Goal: Information Seeking & Learning: Understand process/instructions

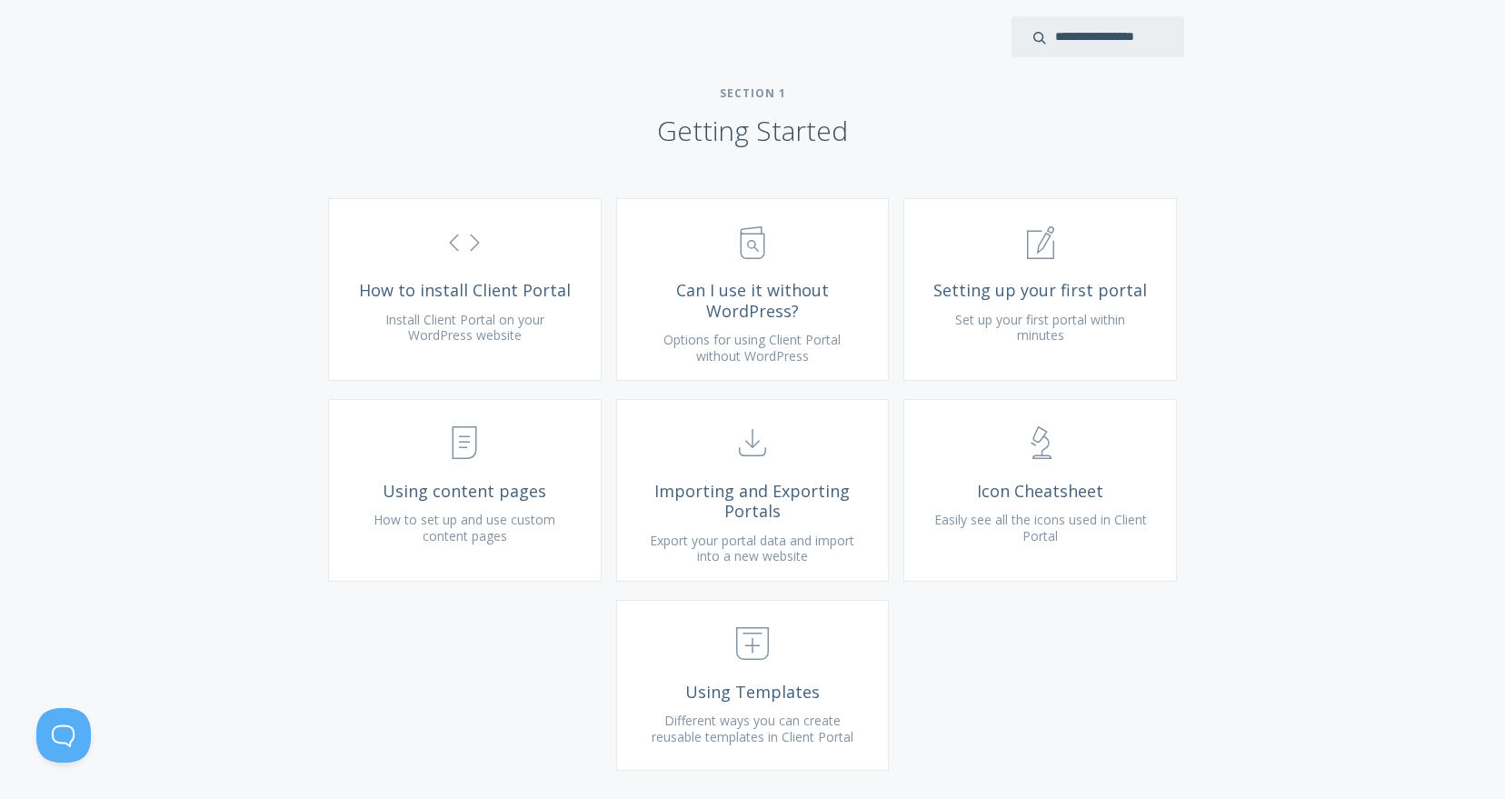
scroll to position [570, 0]
click at [1042, 299] on span "Setting up your first portal" at bounding box center [1040, 288] width 217 height 21
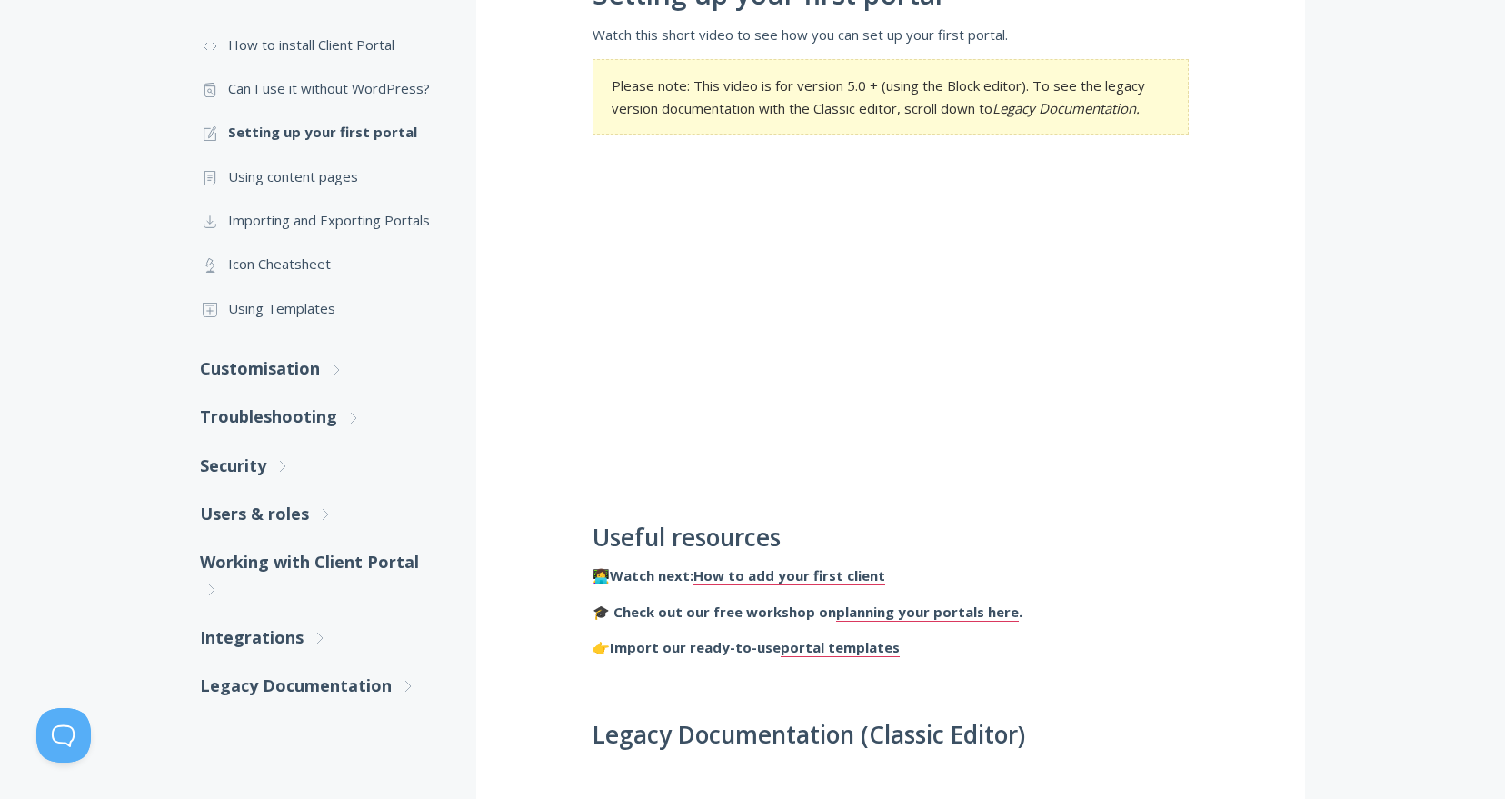
scroll to position [428, 0]
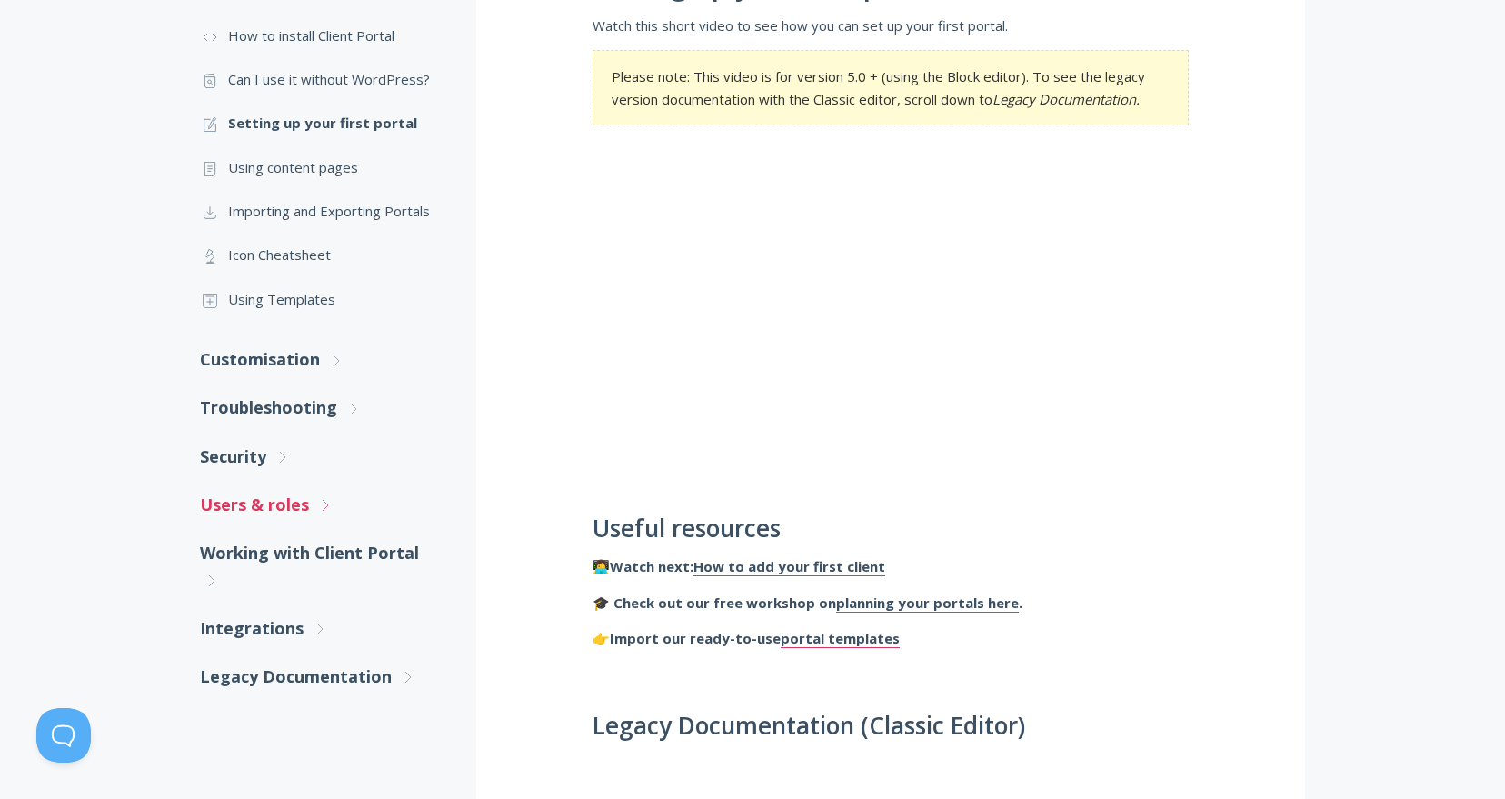
click at [303, 507] on link "Users & roles .st0{fill:none;stroke:#000000;stroke-width:2;stroke-miterlimit:10…" at bounding box center [320, 505] width 240 height 48
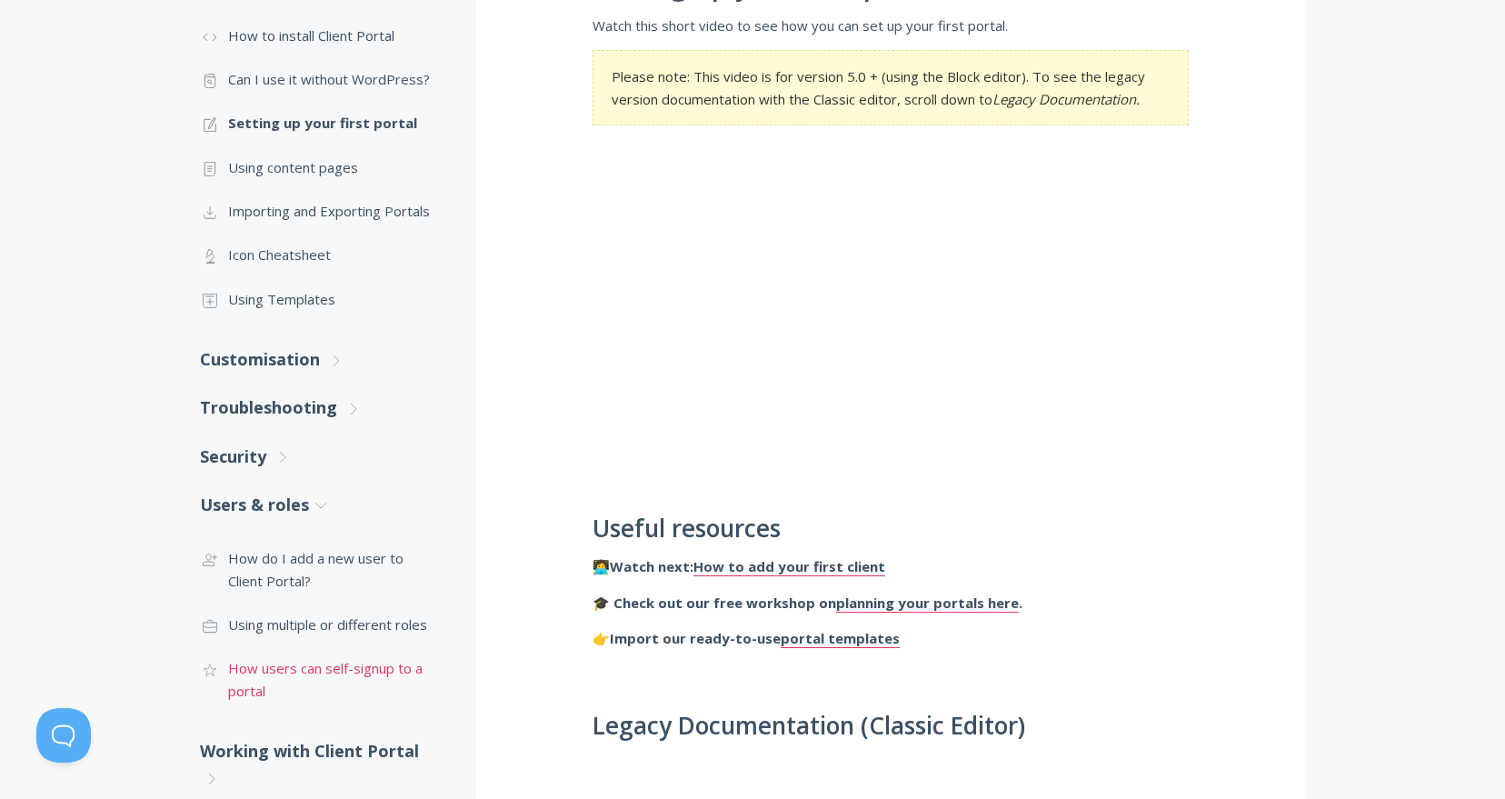
click at [335, 669] on link ".cls-1{fill:none;stroke:#000;stroke-miterlimit:10;stroke-width:2px;} 1. General…" at bounding box center [320, 679] width 240 height 66
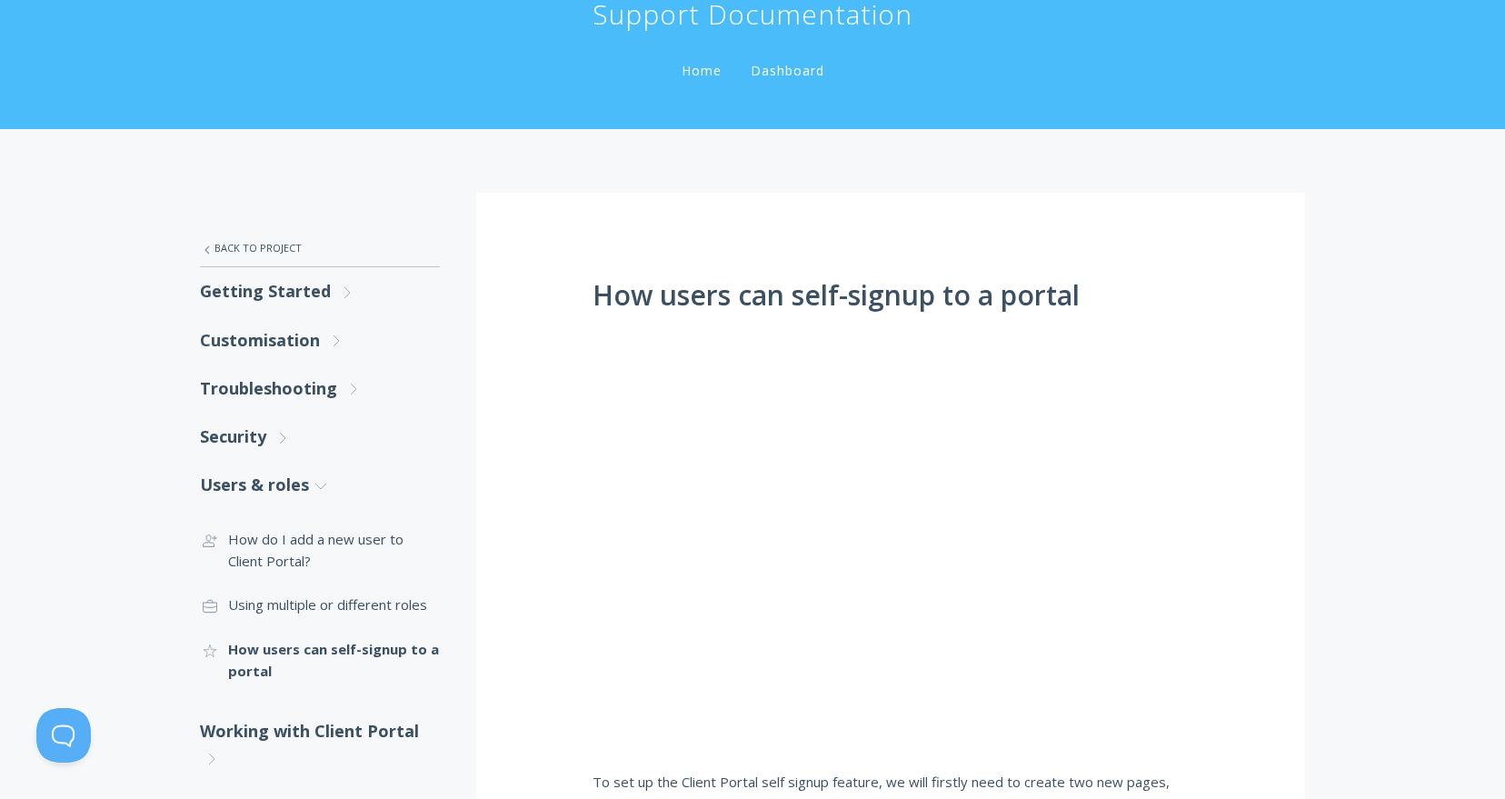
scroll to position [135, 0]
